Goal: Information Seeking & Learning: Learn about a topic

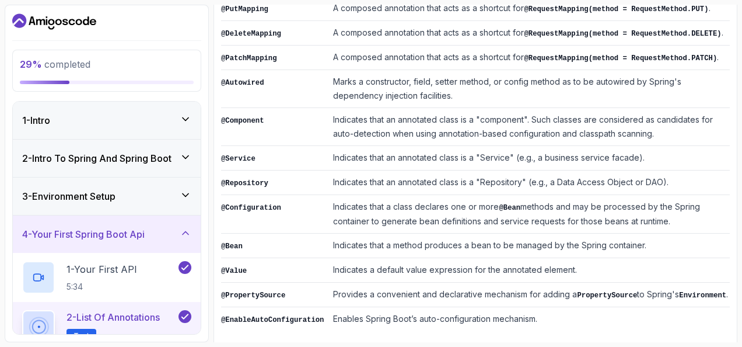
scroll to position [336, 0]
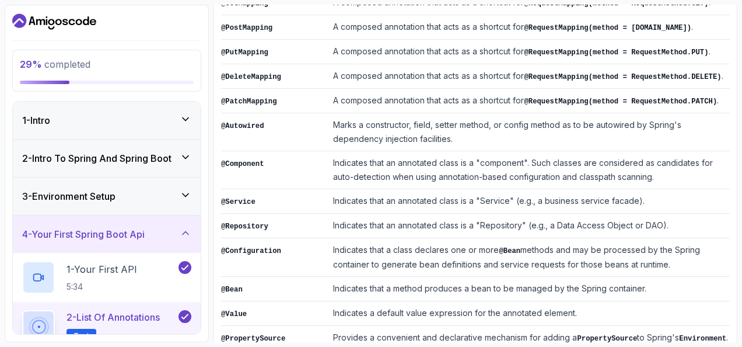
click at [421, 204] on td "Indicates that an annotated class is a "Service" (e.g., a business service faca…" at bounding box center [528, 201] width 401 height 25
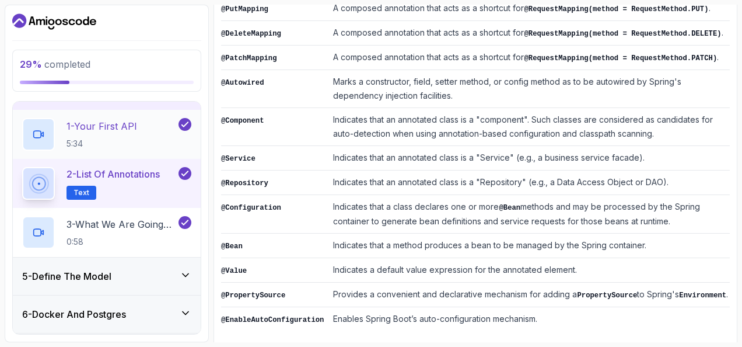
scroll to position [236, 0]
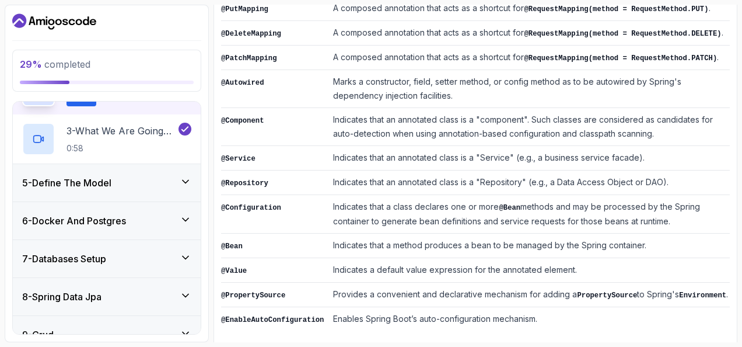
click at [158, 267] on div "7 - Databases Setup" at bounding box center [107, 258] width 188 height 37
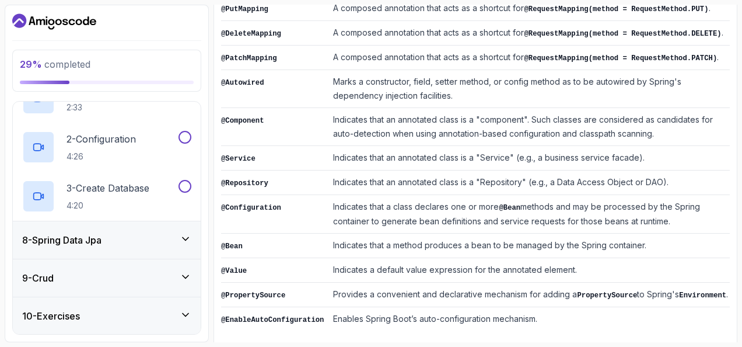
scroll to position [293, 0]
click at [169, 233] on div "8 - Spring Data Jpa" at bounding box center [106, 240] width 169 height 14
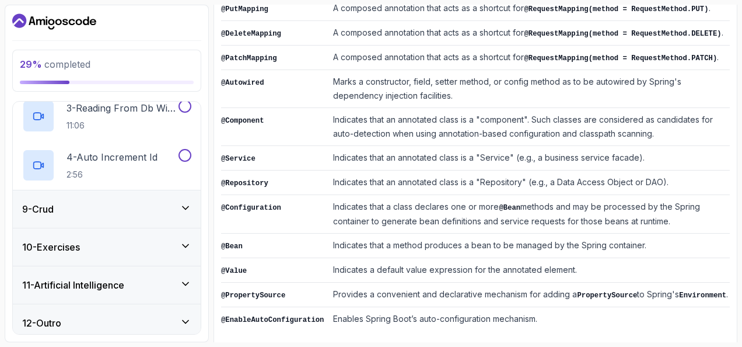
scroll to position [411, 0]
click at [168, 219] on div "9 - Crud" at bounding box center [107, 208] width 188 height 37
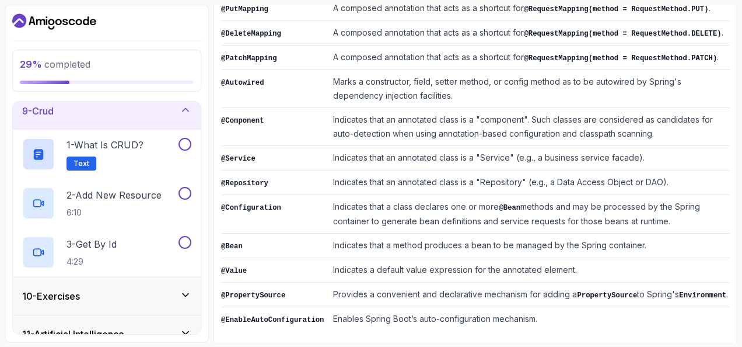
scroll to position [366, 0]
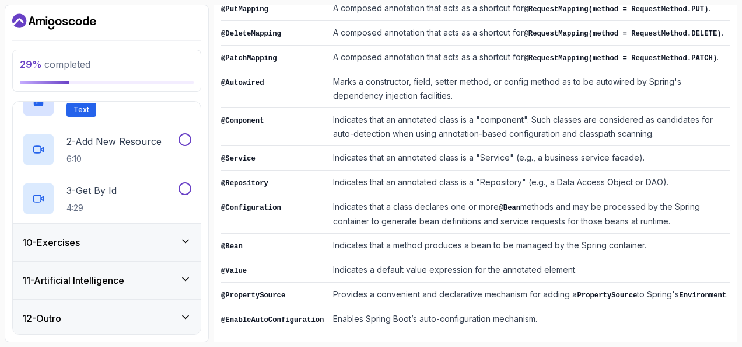
click at [162, 282] on div "11 - Artificial Intelligence" at bounding box center [106, 280] width 169 height 14
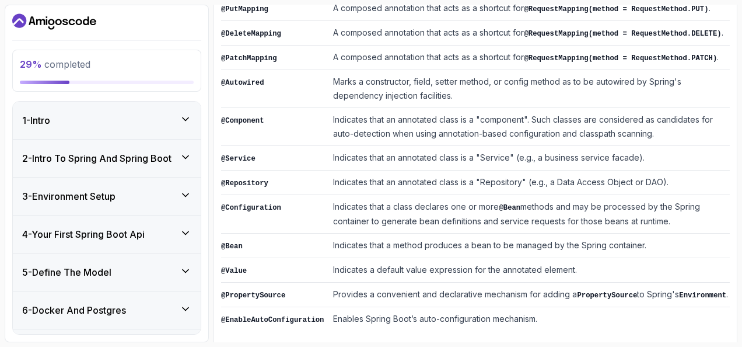
scroll to position [0, 0]
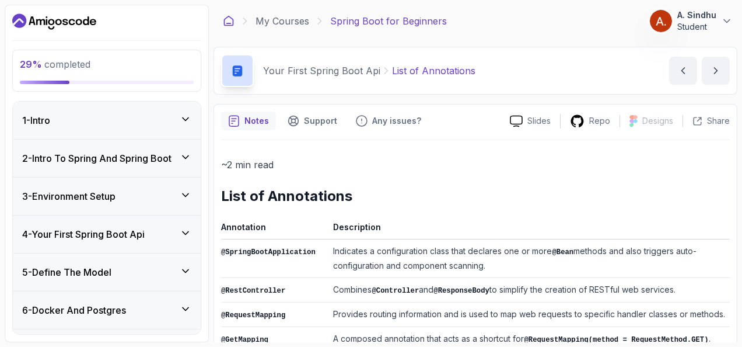
click at [229, 20] on icon at bounding box center [229, 21] width 12 height 12
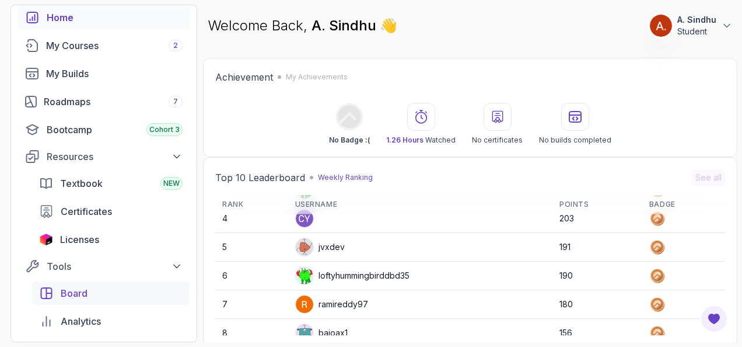
scroll to position [15, 0]
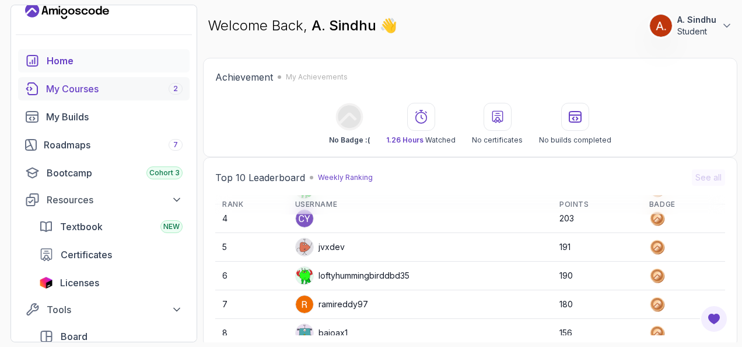
click at [97, 92] on div "My Courses 2" at bounding box center [114, 89] width 137 height 14
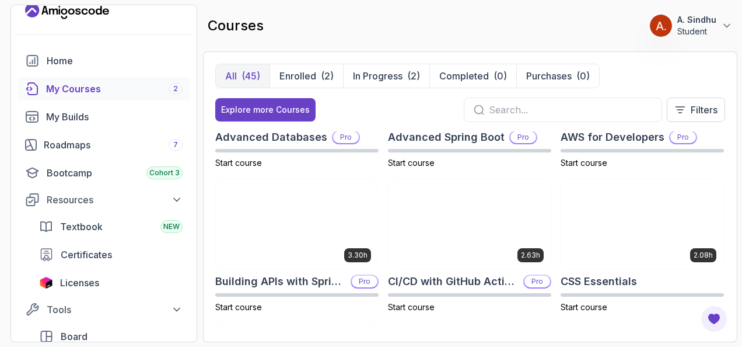
scroll to position [96, 0]
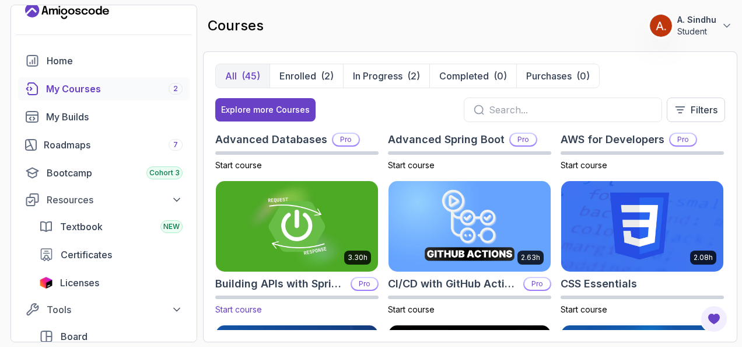
click at [305, 284] on h2 "Building APIs with Spring Boot" at bounding box center [280, 283] width 131 height 16
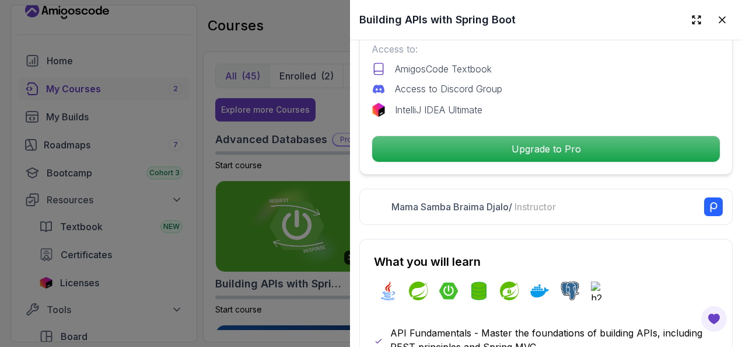
scroll to position [442, 0]
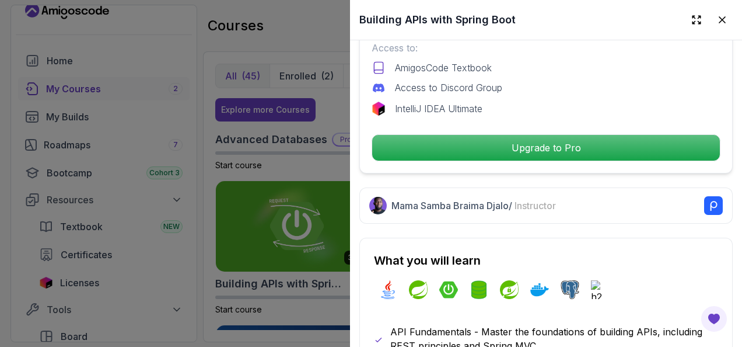
click at [138, 285] on div at bounding box center [371, 173] width 742 height 347
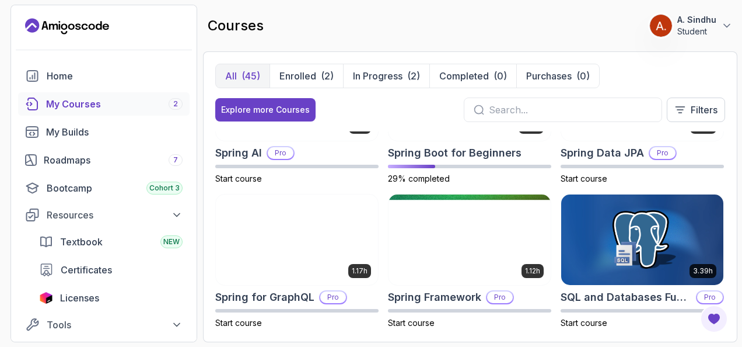
scroll to position [1814, 0]
